Goal: Information Seeking & Learning: Learn about a topic

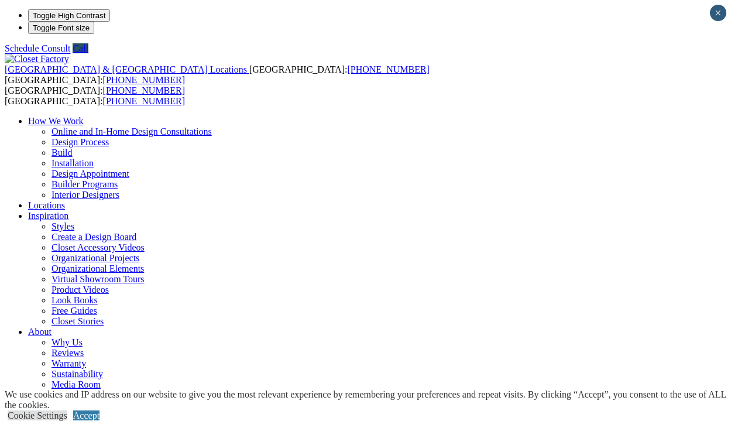
scroll to position [13, 0]
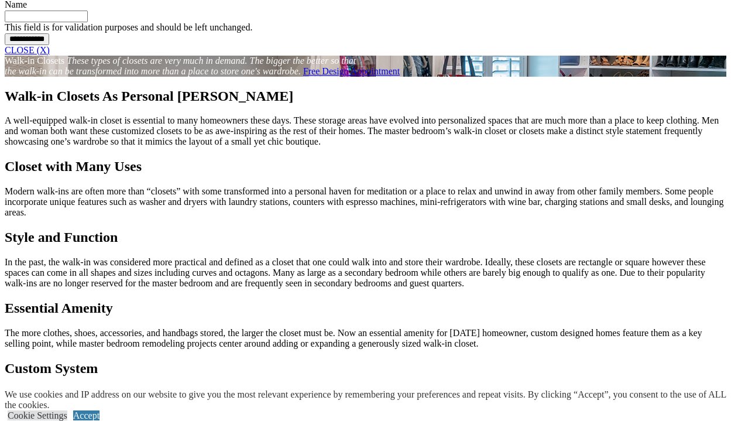
scroll to position [1052, 0]
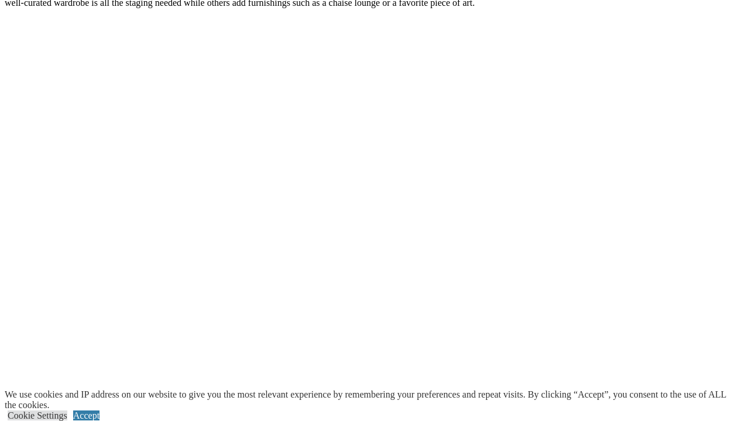
scroll to position [2094, 0]
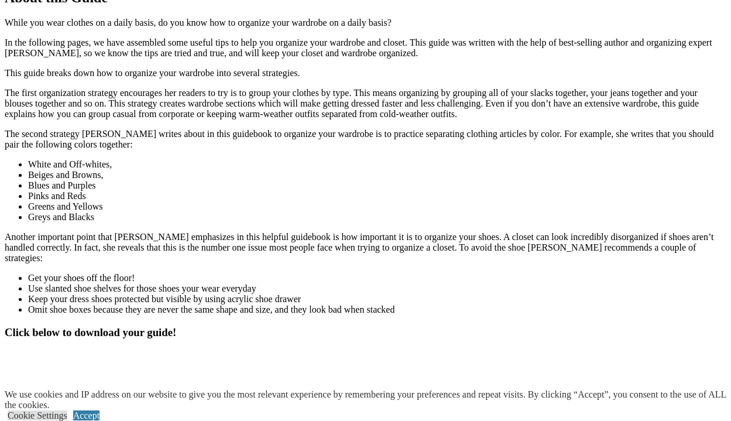
scroll to position [1072, 0]
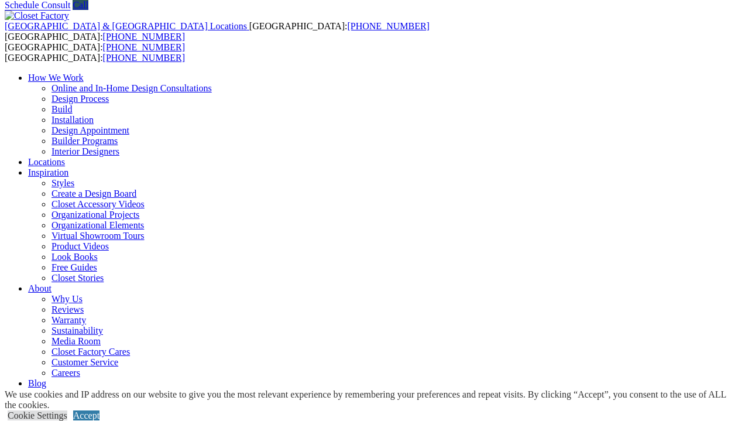
scroll to position [43, 0]
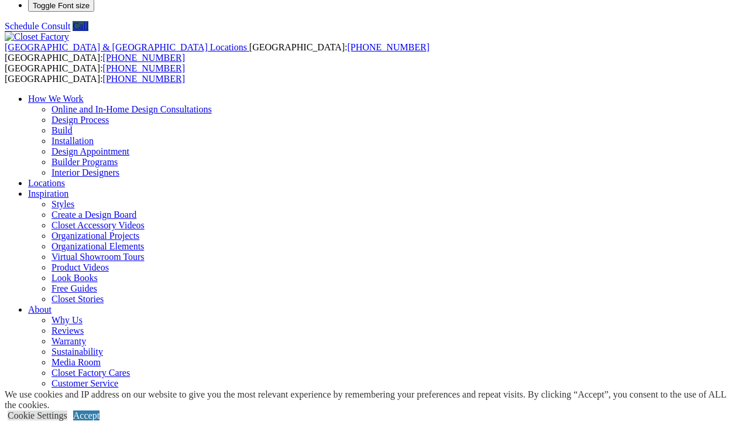
scroll to position [22, 0]
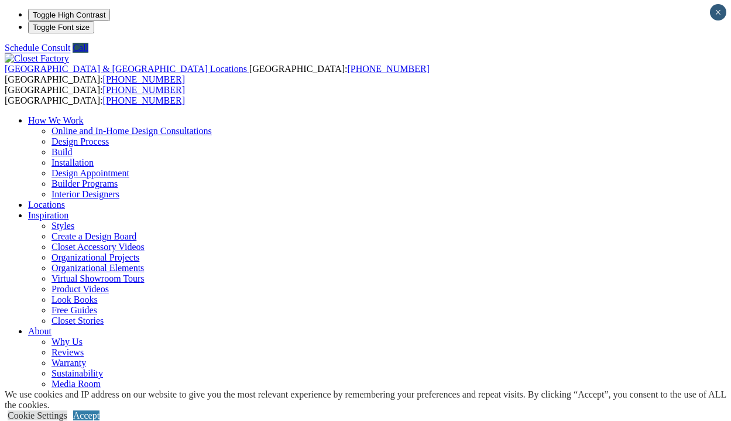
scroll to position [0, 0]
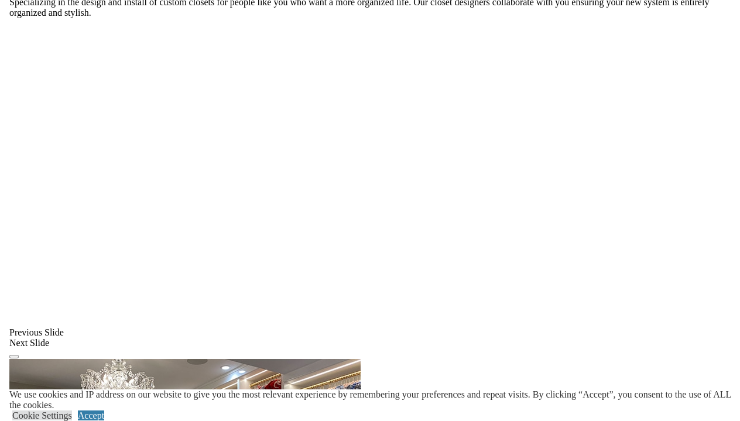
scroll to position [860, 0]
